Goal: Task Accomplishment & Management: Use online tool/utility

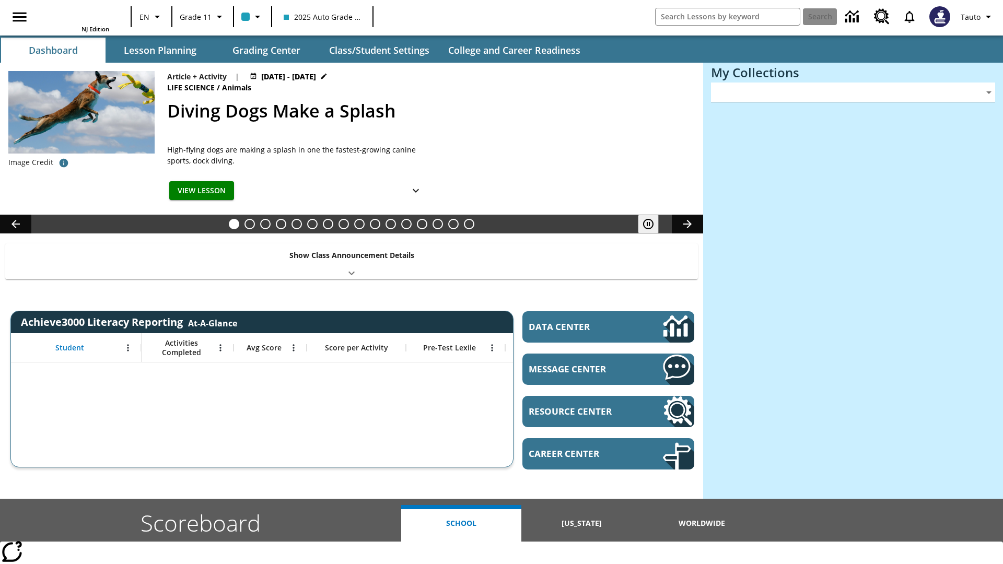
type input "-1"
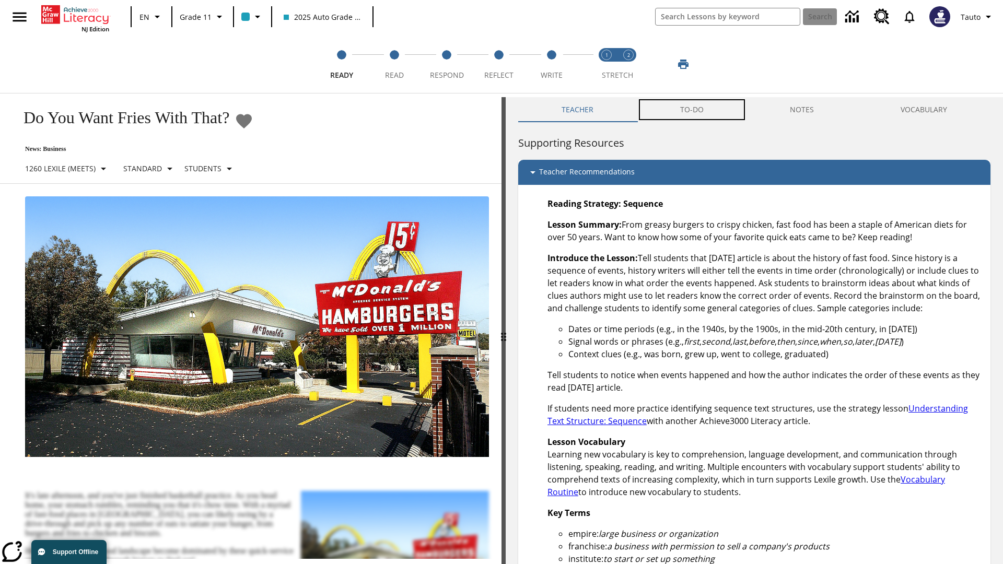
click at [692, 110] on button "TO-DO" at bounding box center [692, 109] width 110 height 25
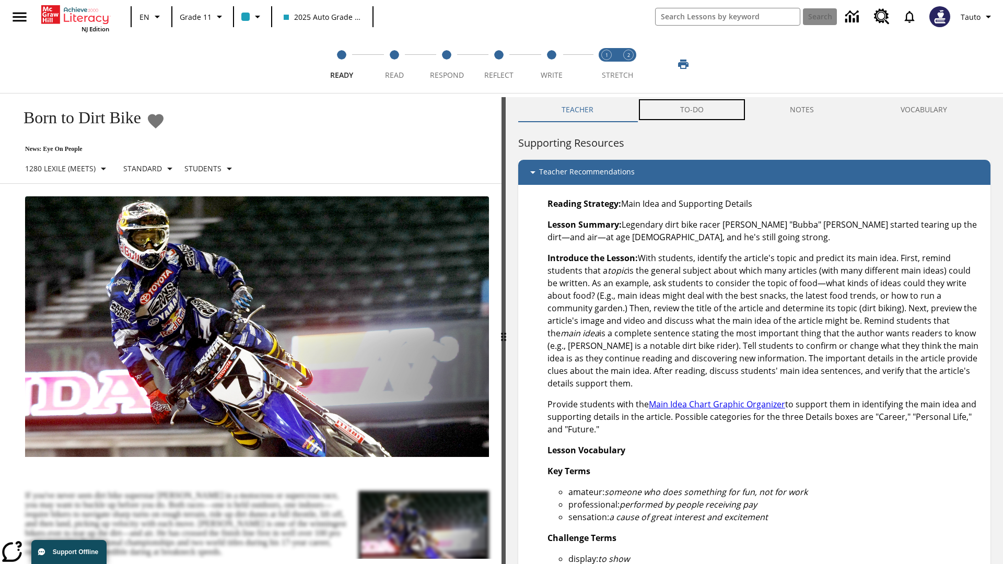
click at [692, 110] on button "TO-DO" at bounding box center [692, 109] width 110 height 25
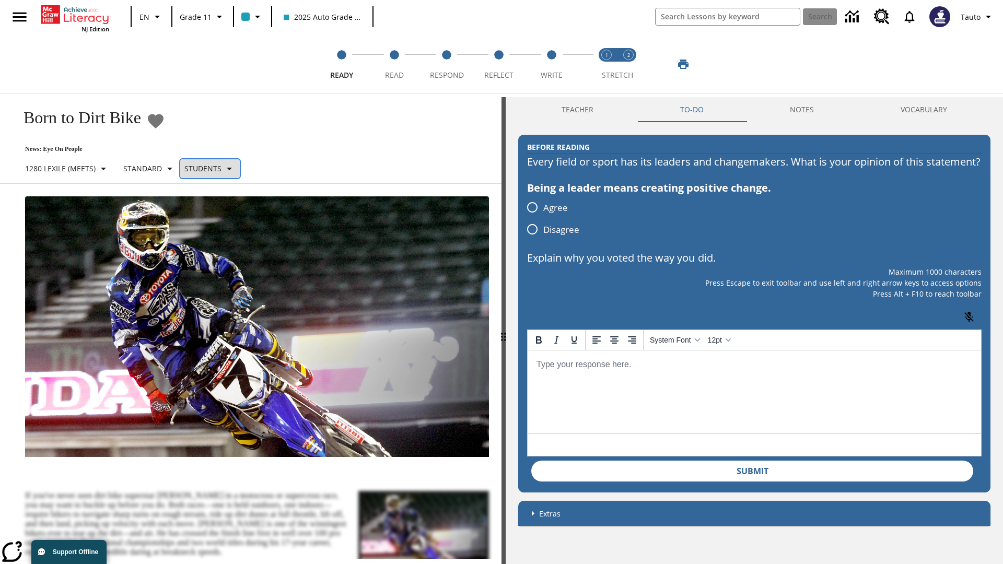
click at [215, 168] on p "Students" at bounding box center [202, 168] width 37 height 11
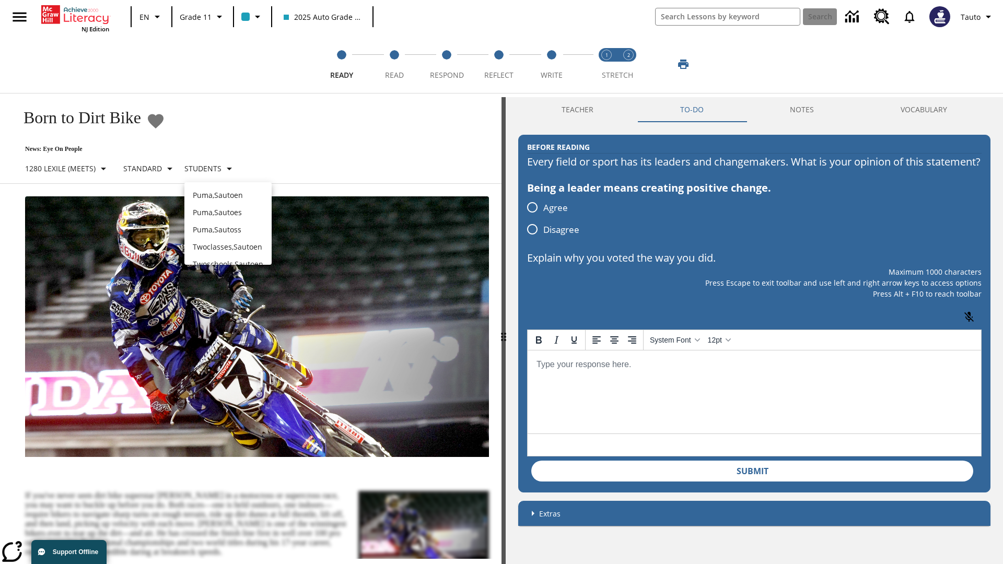
click at [501, 282] on div at bounding box center [501, 282] width 1003 height 564
